Goal: Information Seeking & Learning: Learn about a topic

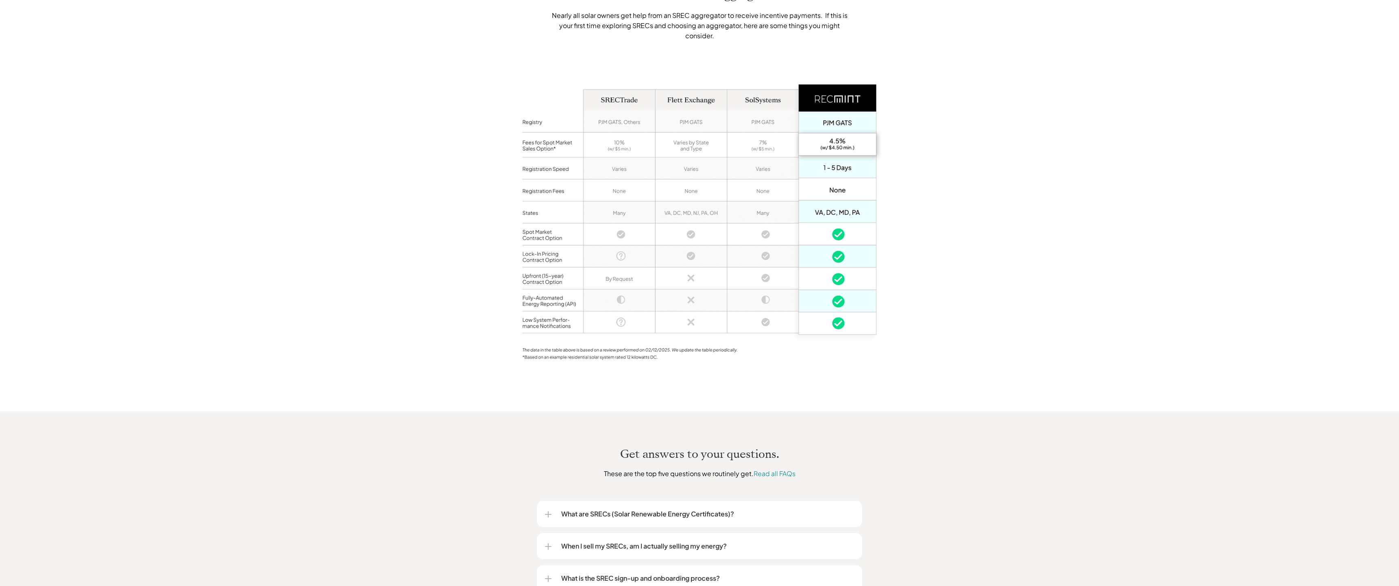
scroll to position [841, 0]
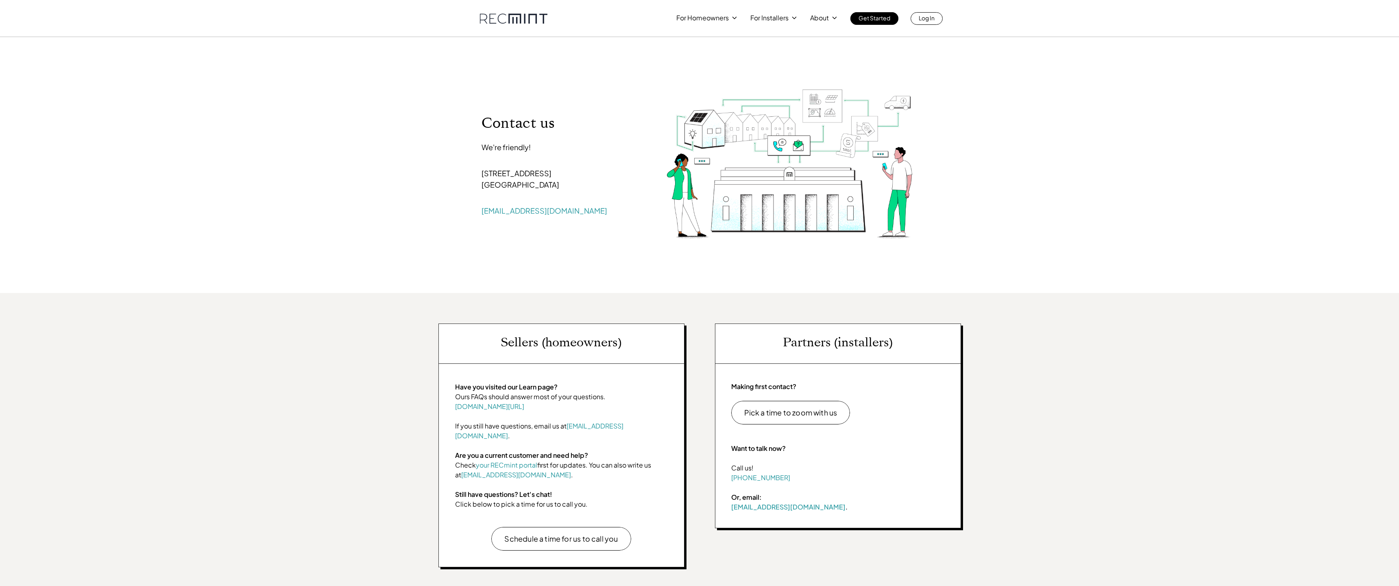
scroll to position [185, 0]
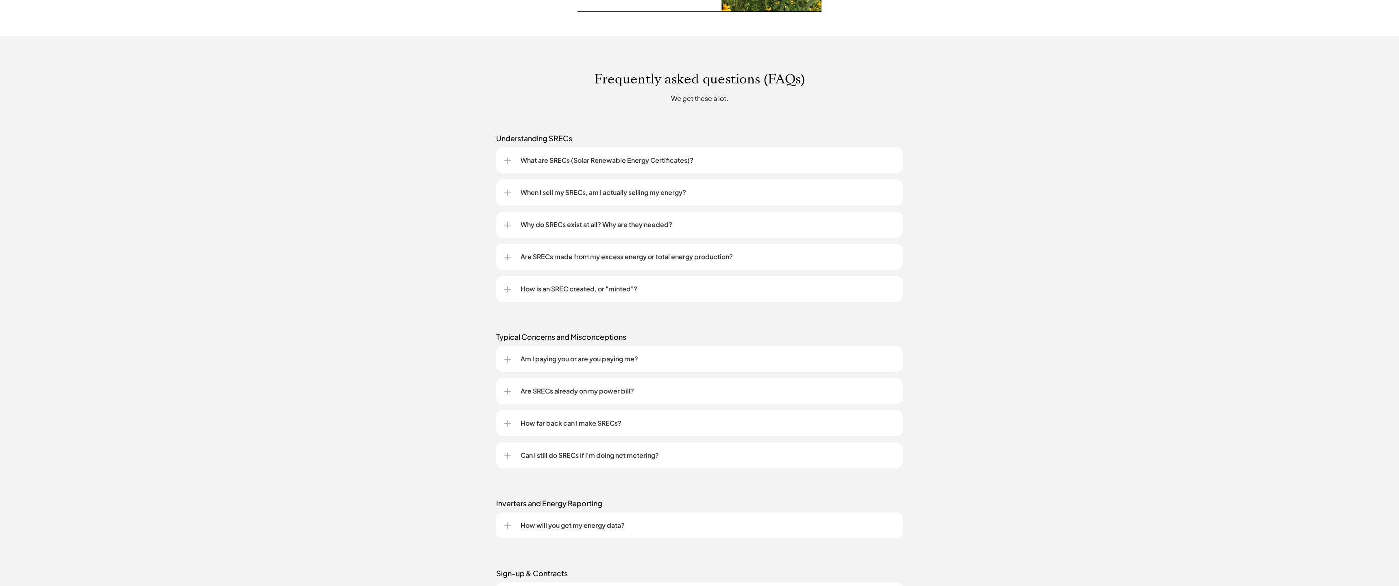
scroll to position [959, 0]
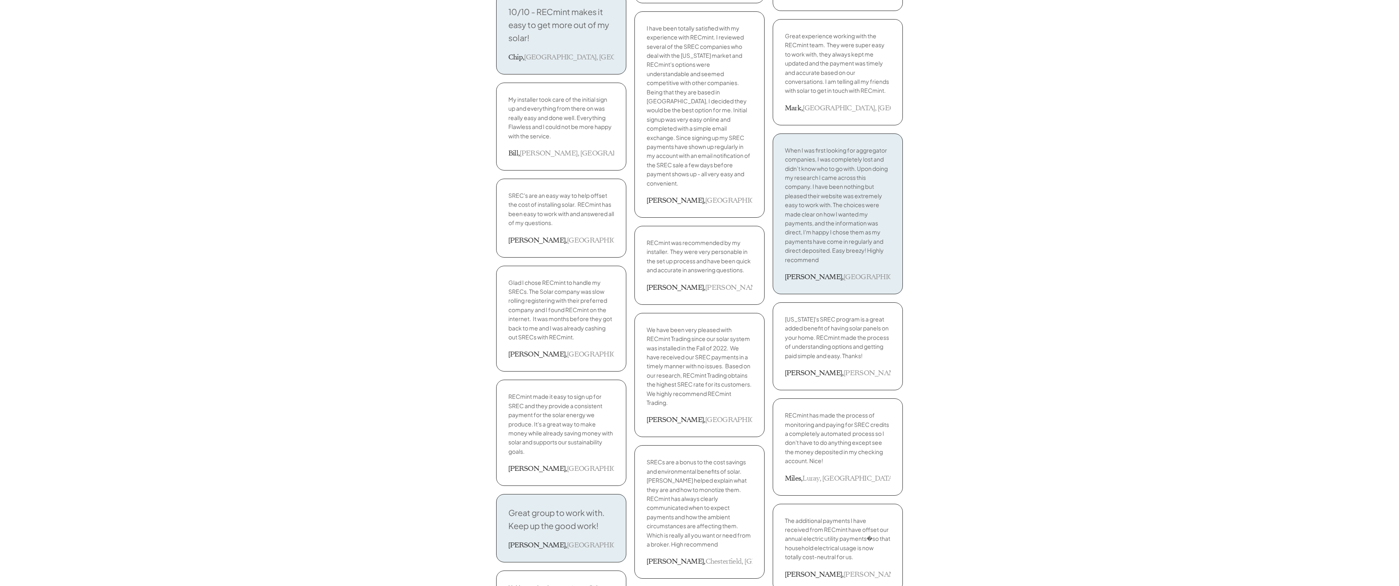
scroll to position [1137, 0]
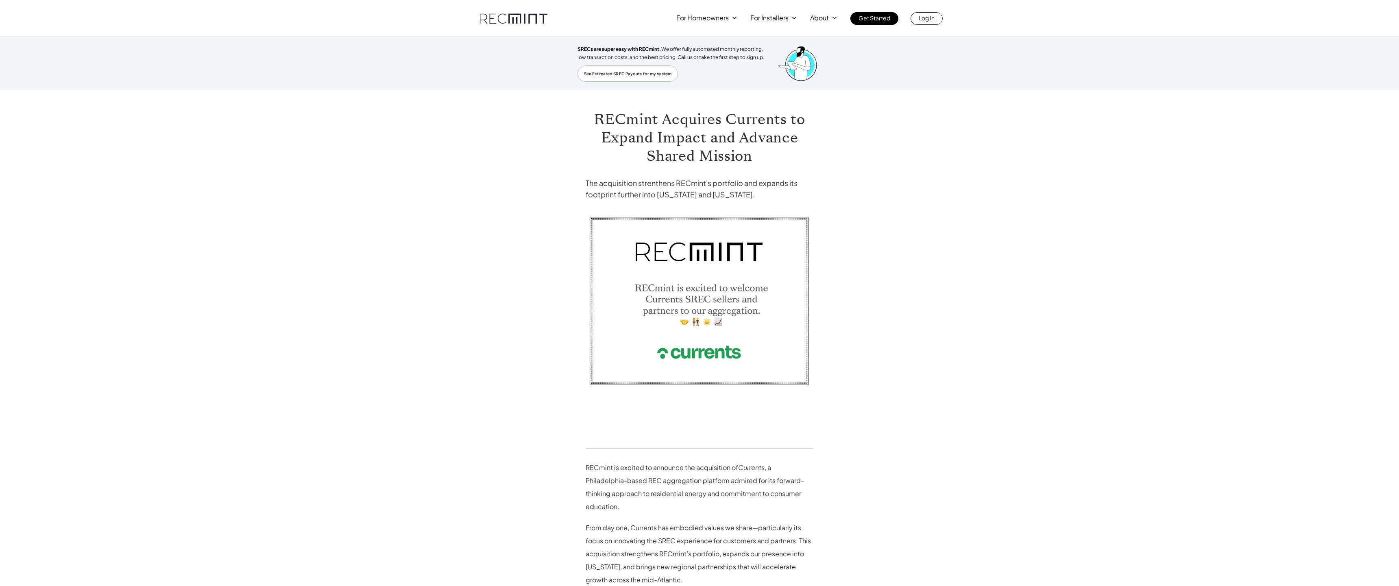
scroll to position [414, 0]
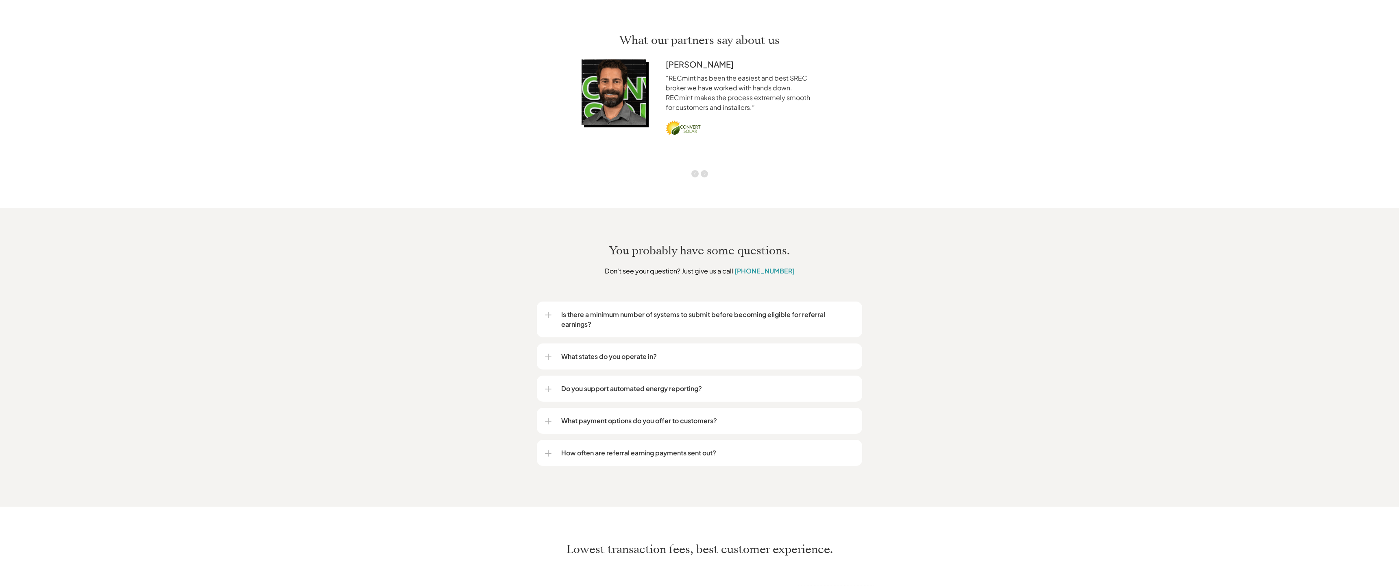
scroll to position [1641, 0]
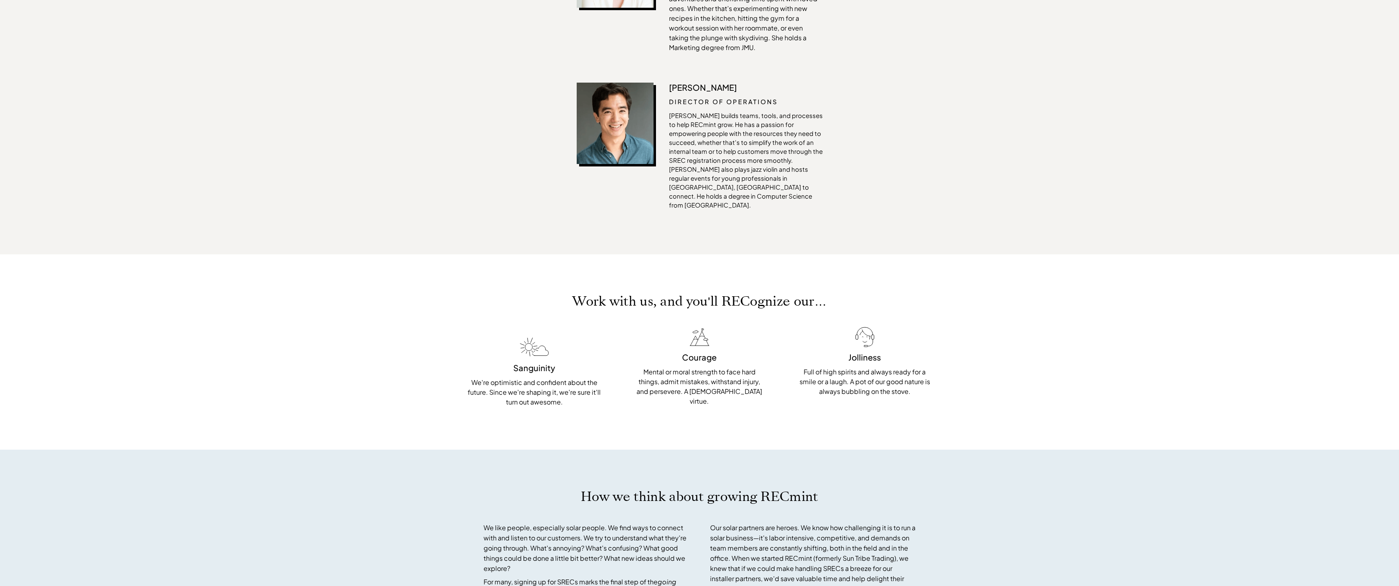
scroll to position [2243, 0]
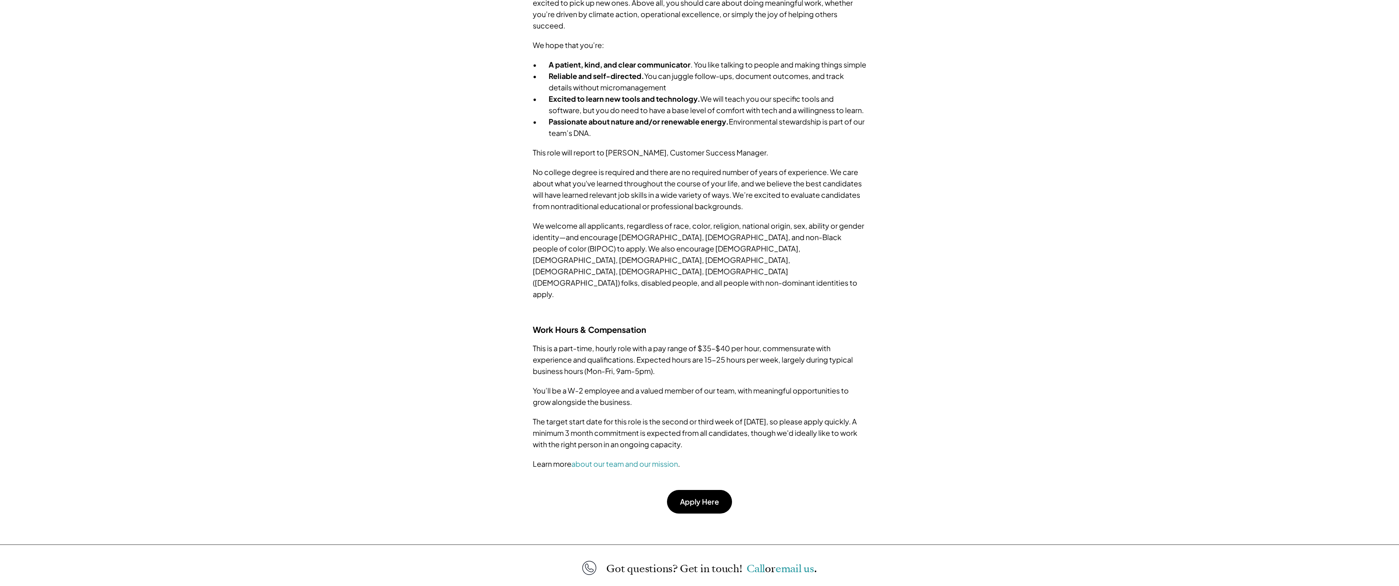
scroll to position [682, 0]
